Goal: Task Accomplishment & Management: Use online tool/utility

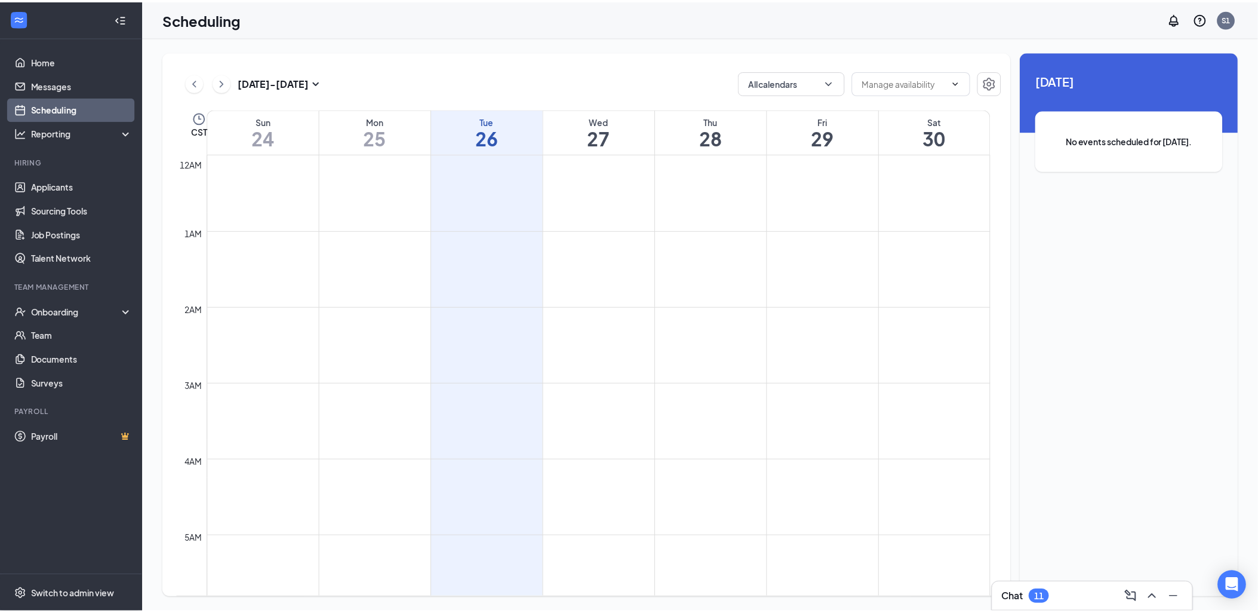
scroll to position [587, 0]
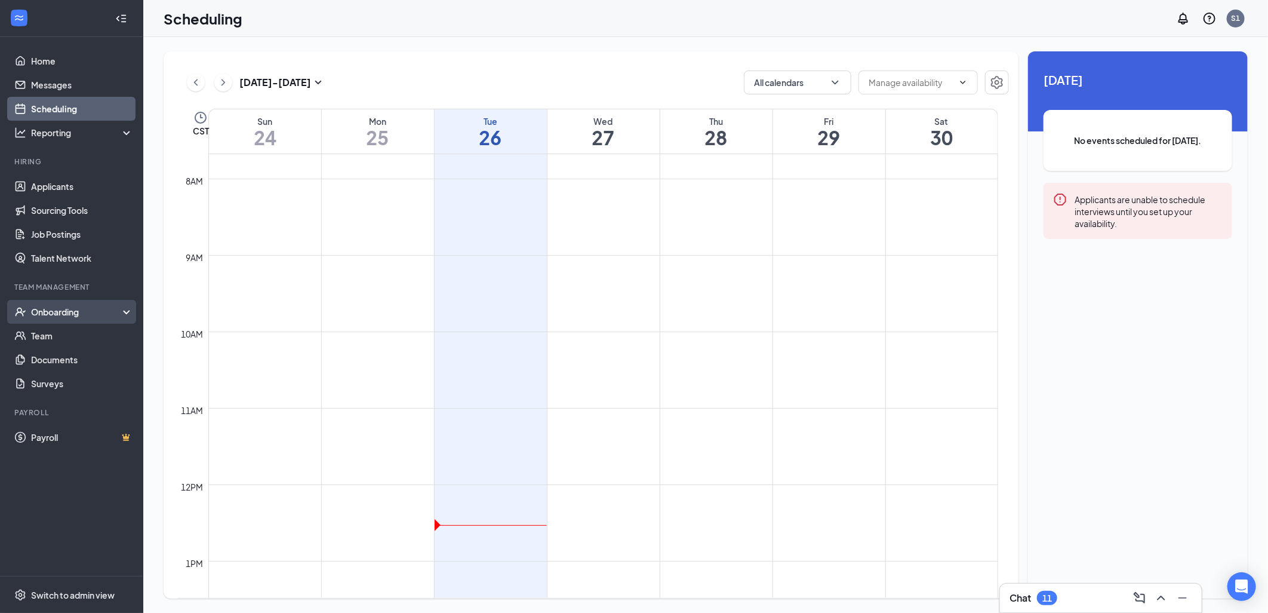
click at [64, 319] on div "Onboarding" at bounding box center [71, 312] width 143 height 24
click at [85, 339] on link "Overview" at bounding box center [82, 336] width 102 height 24
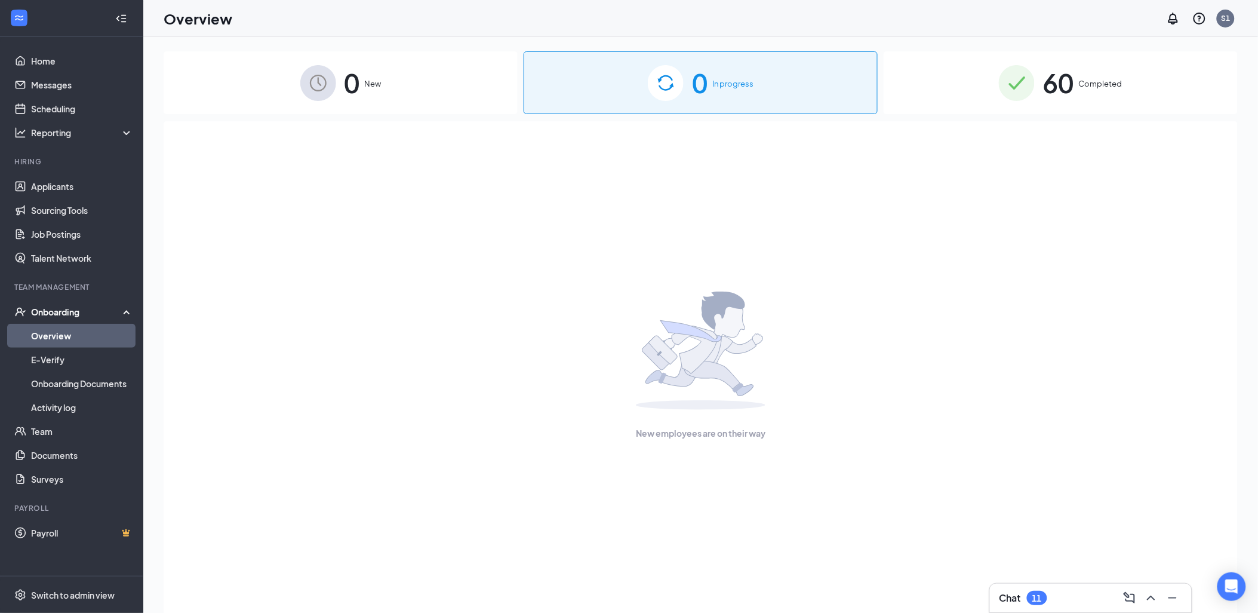
click at [1002, 85] on img at bounding box center [1017, 83] width 36 height 36
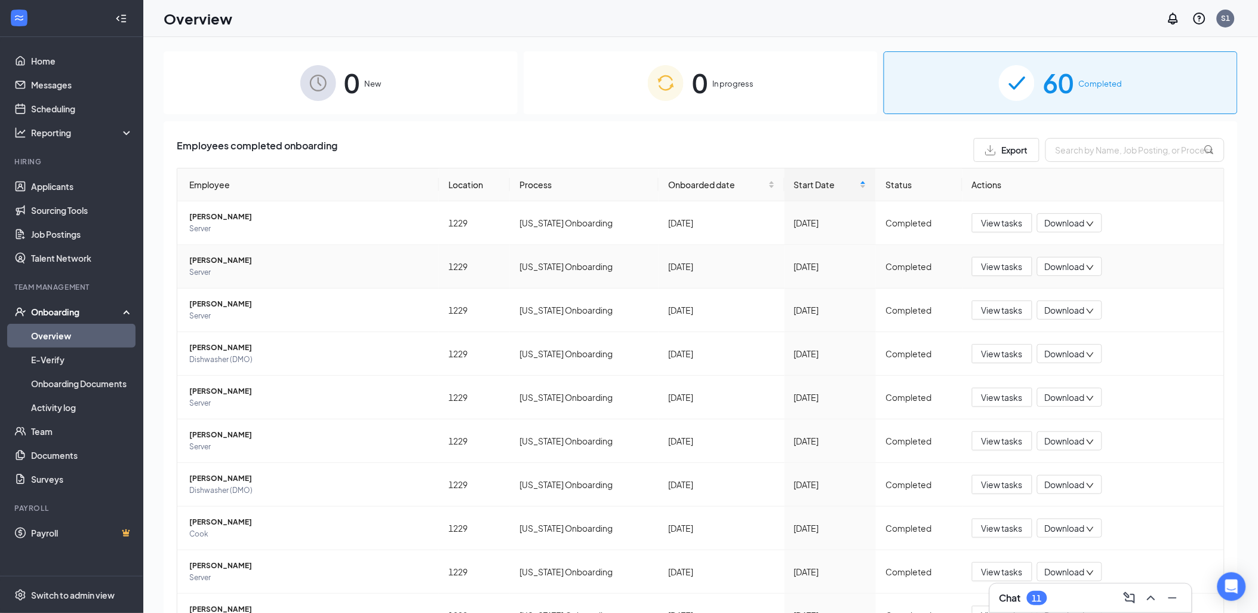
scroll to position [66, 0]
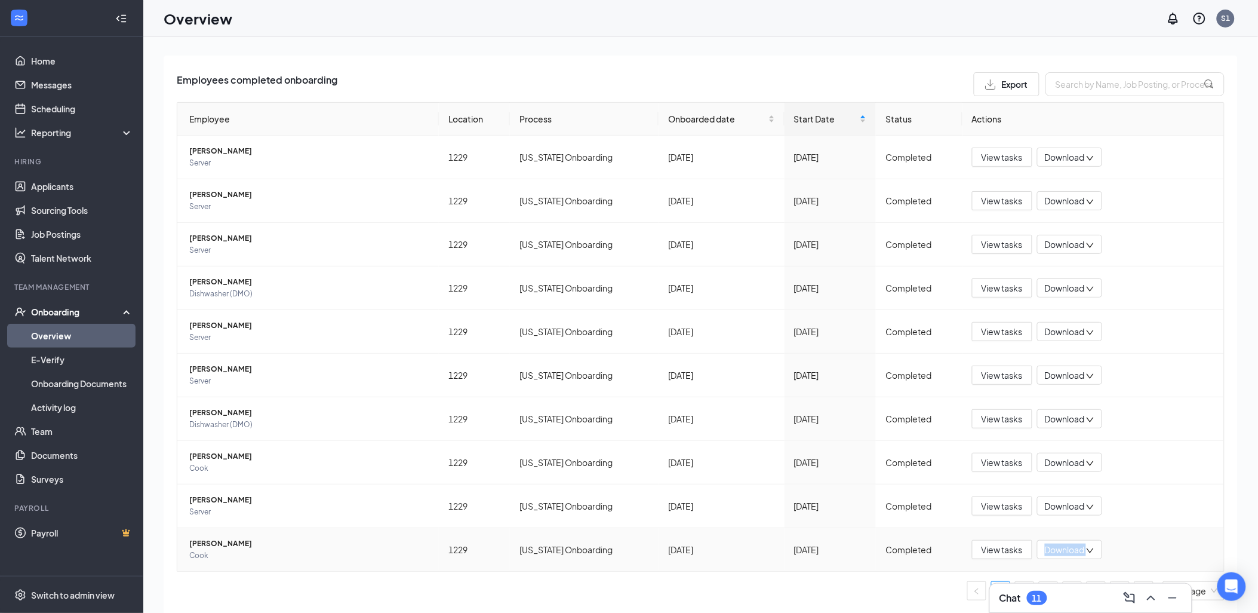
drag, startPoint x: 927, startPoint y: 589, endPoint x: 947, endPoint y: 535, distance: 58.0
click at [947, 535] on div "Employee Location Process Onboarded date Start Date Status Actions [PERSON_NAME…" at bounding box center [701, 351] width 1048 height 498
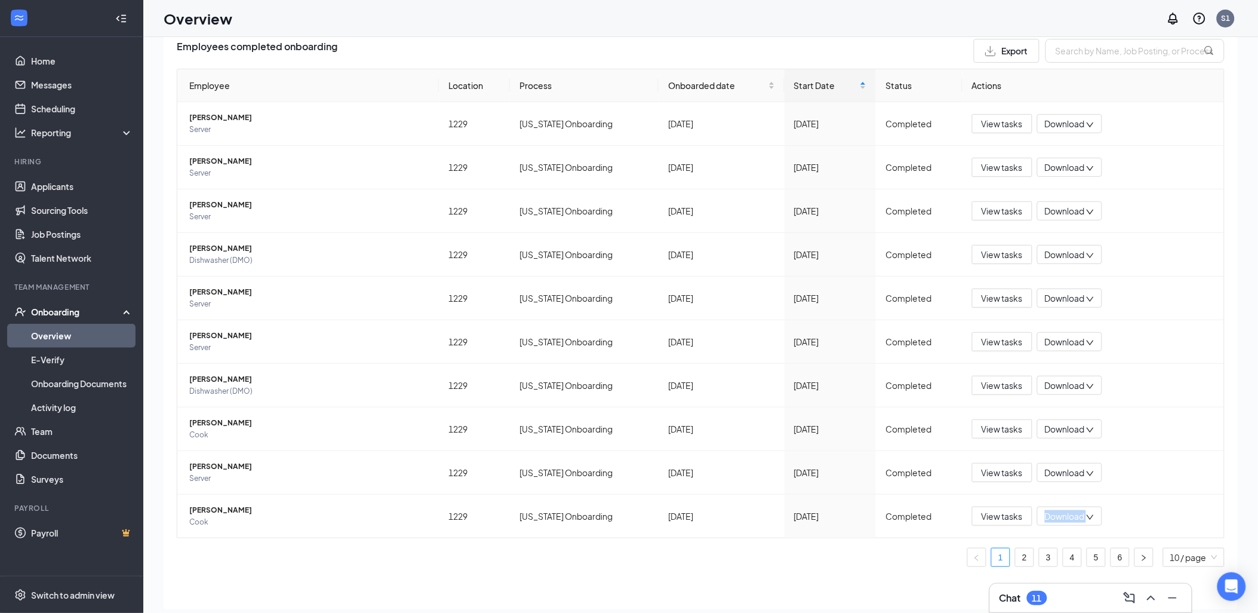
scroll to position [54, 0]
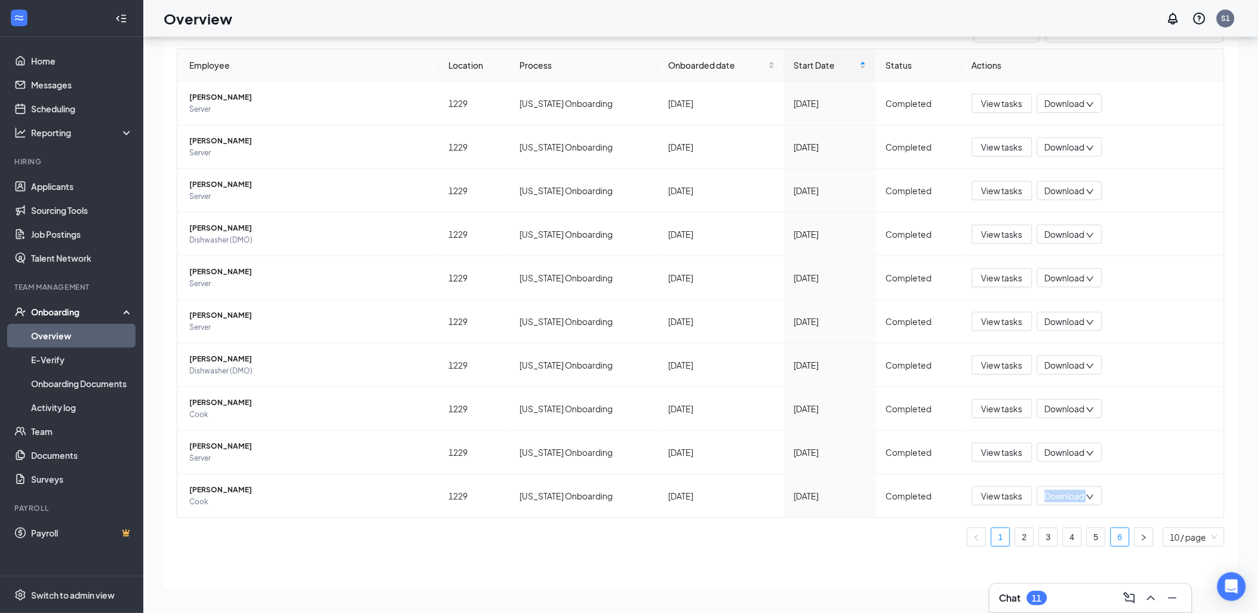
click at [1111, 539] on link "6" at bounding box center [1120, 537] width 18 height 18
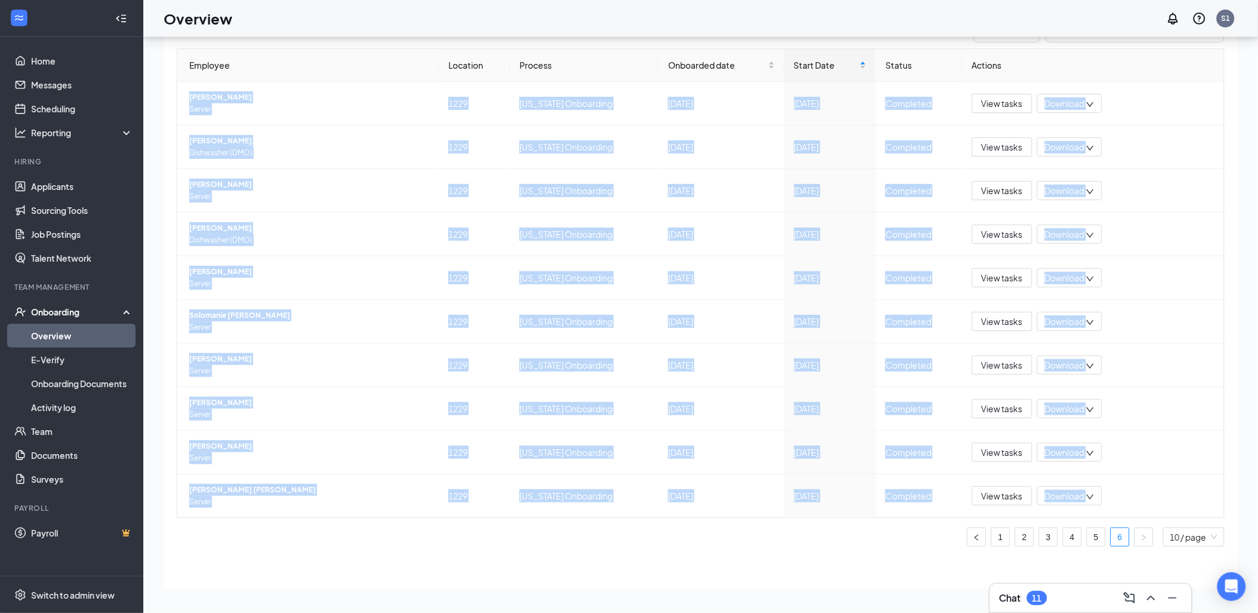
click at [344, 571] on div "Employees completed onboarding Export Employee Location Process Onboarded date …" at bounding box center [701, 295] width 1074 height 587
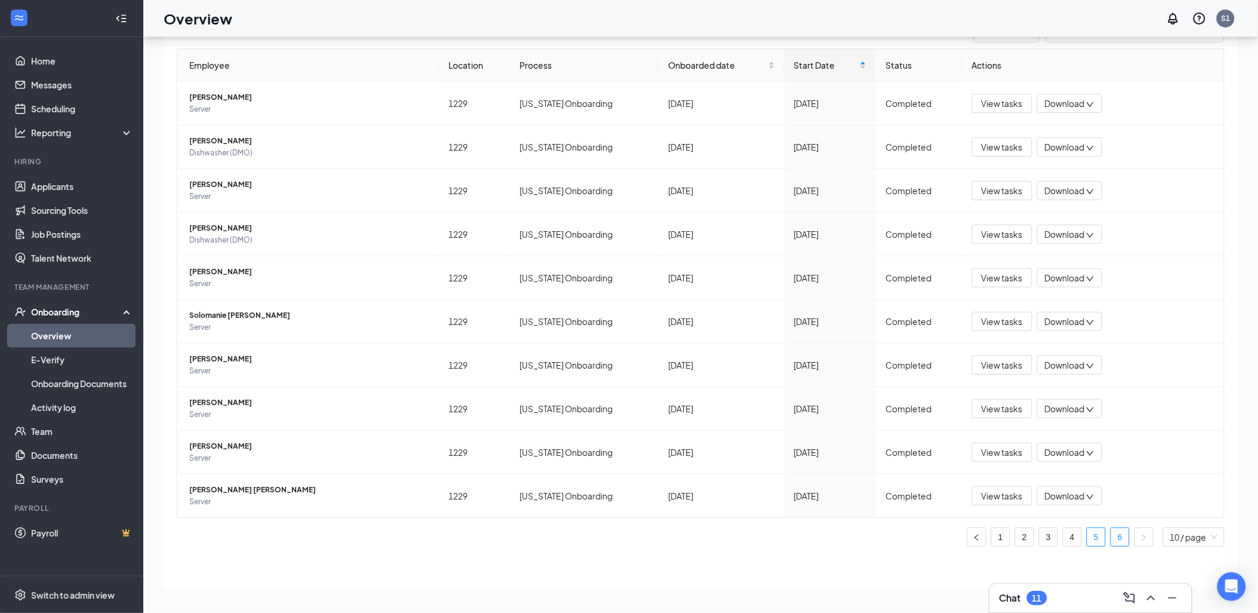
click at [1089, 539] on link "5" at bounding box center [1096, 537] width 18 height 18
click at [982, 496] on span "View tasks" at bounding box center [1002, 495] width 41 height 13
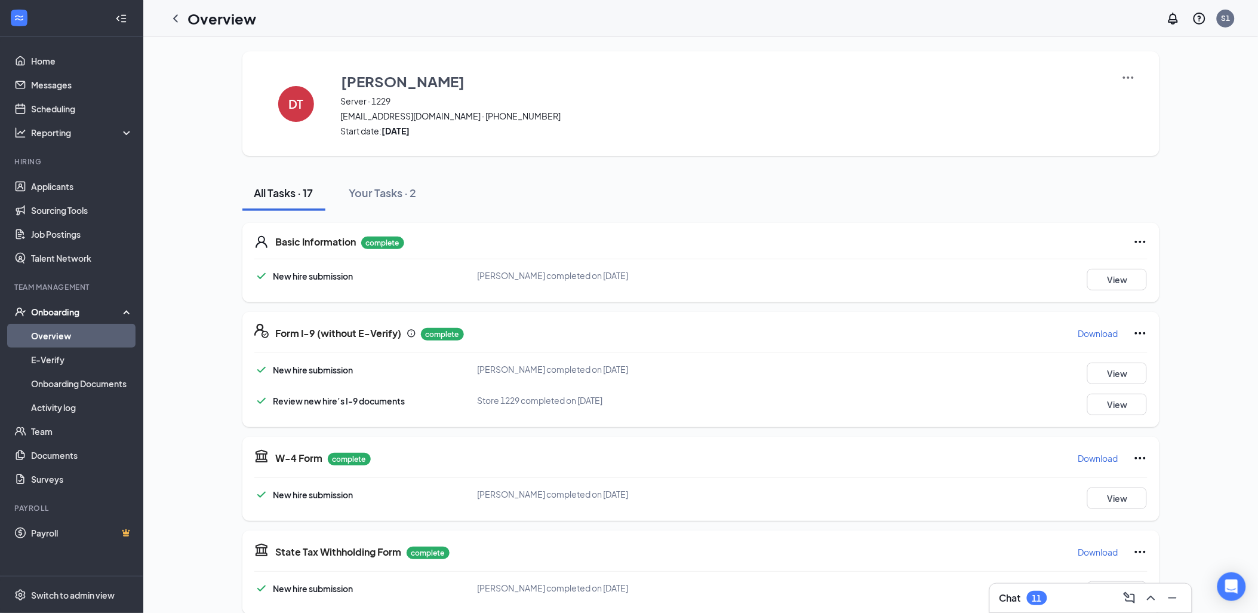
click at [1094, 331] on p "Download" at bounding box center [1098, 333] width 40 height 12
